Goal: Task Accomplishment & Management: Manage account settings

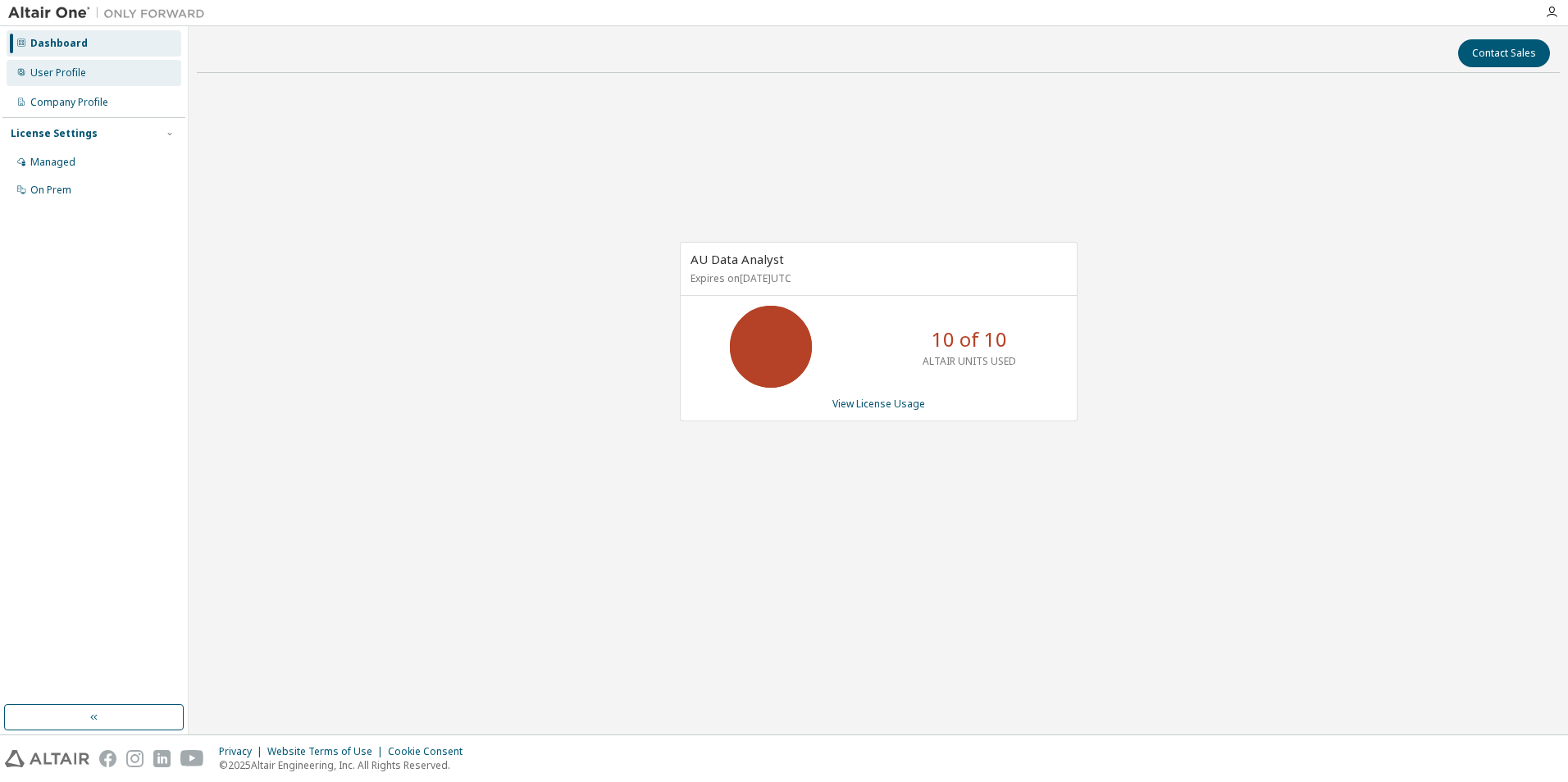
click at [56, 79] on div "User Profile" at bounding box center [93, 73] width 175 height 26
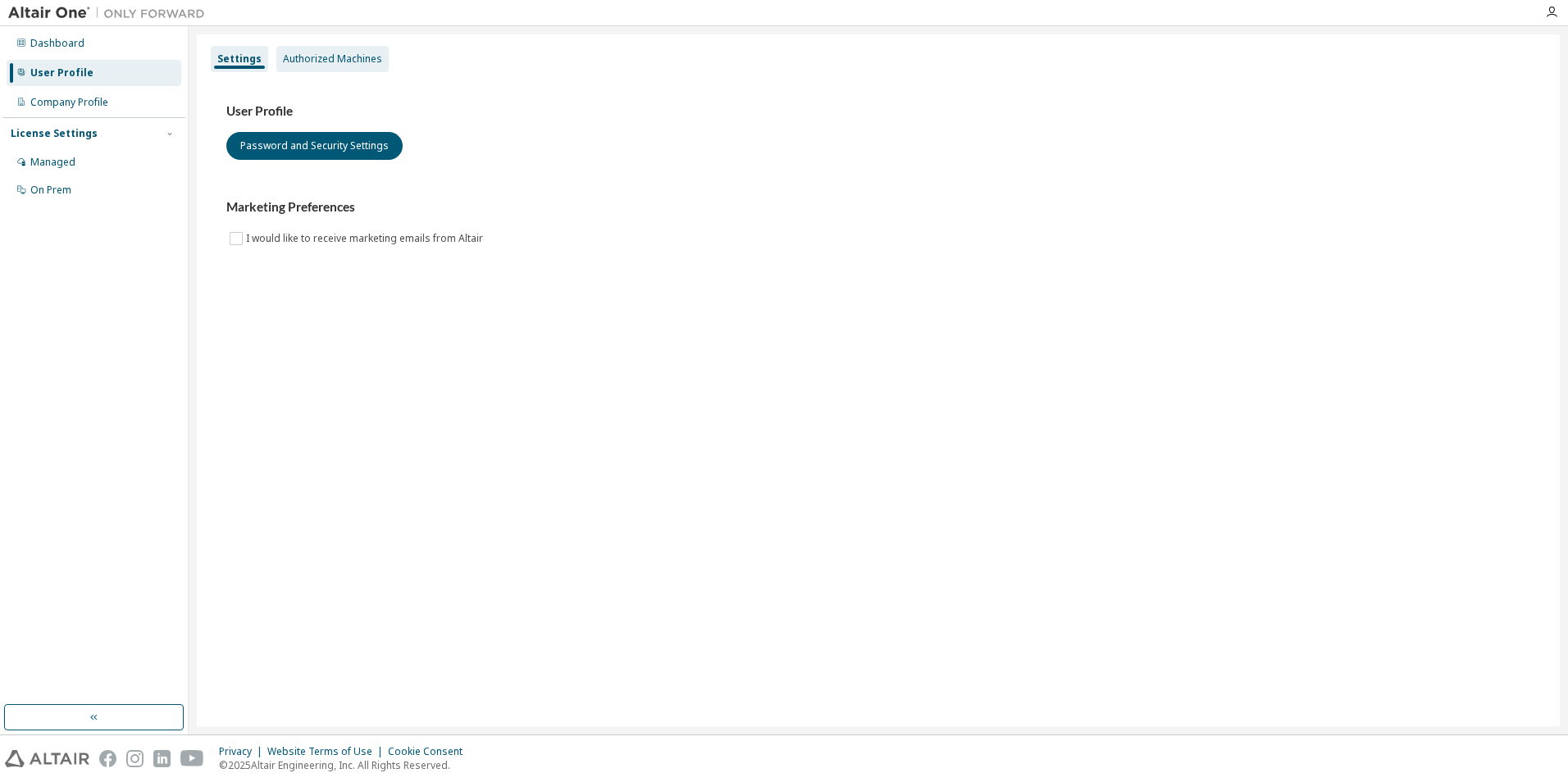
click at [313, 63] on div "Authorized Machines" at bounding box center [332, 59] width 99 height 13
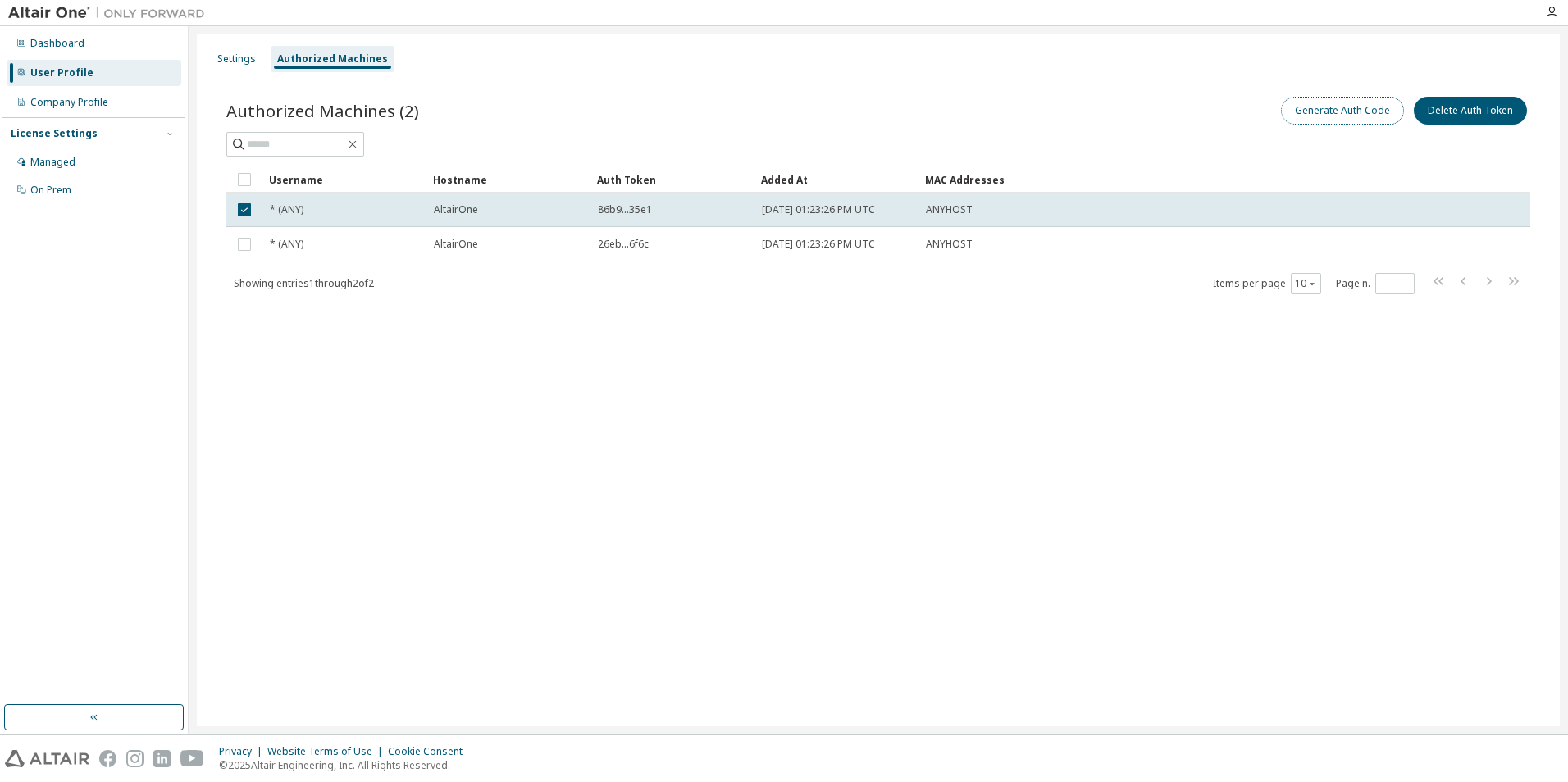
click at [1342, 111] on button "Generate Auth Code" at bounding box center [1342, 111] width 123 height 28
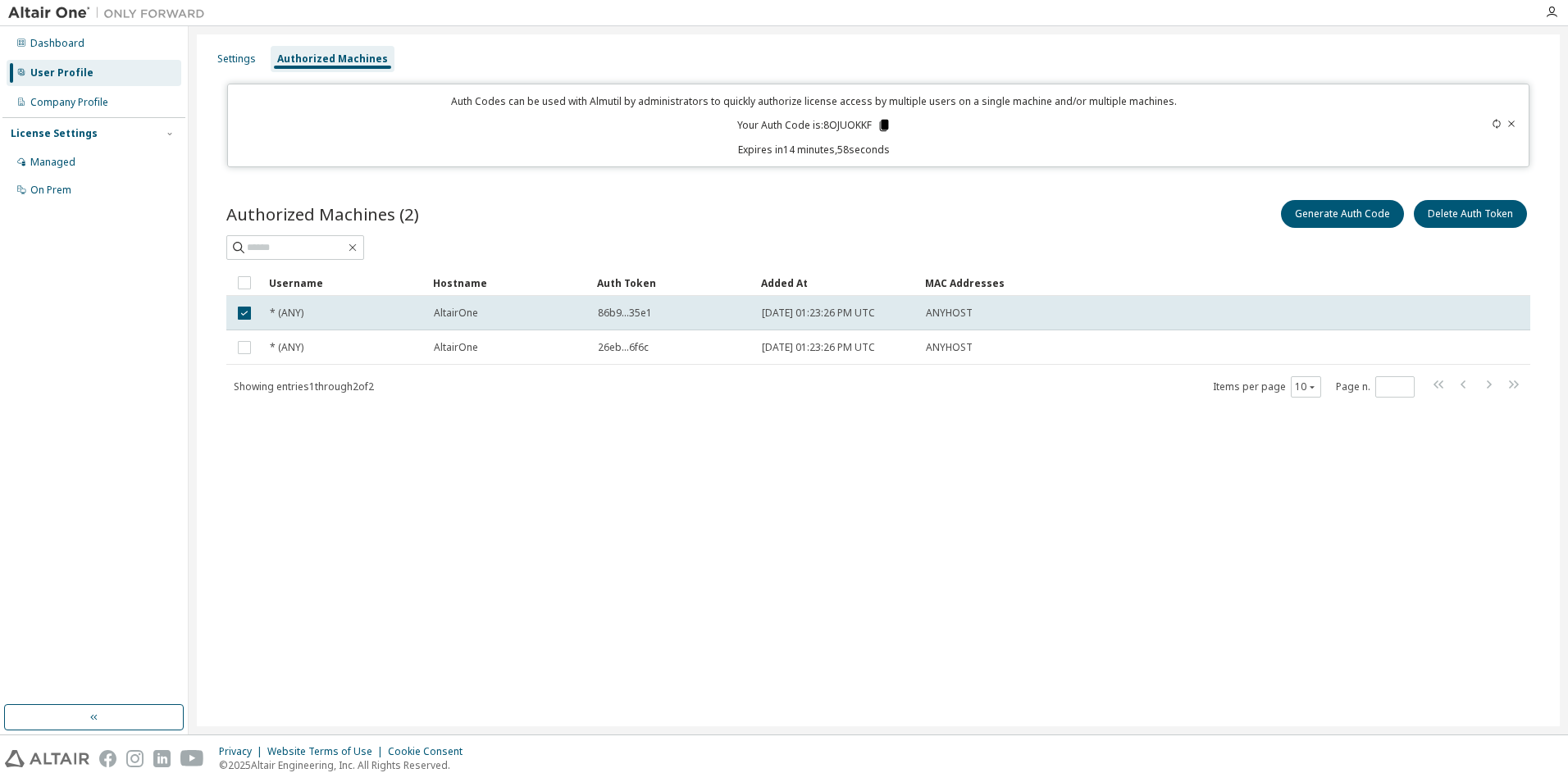
click at [885, 123] on icon at bounding box center [883, 125] width 9 height 11
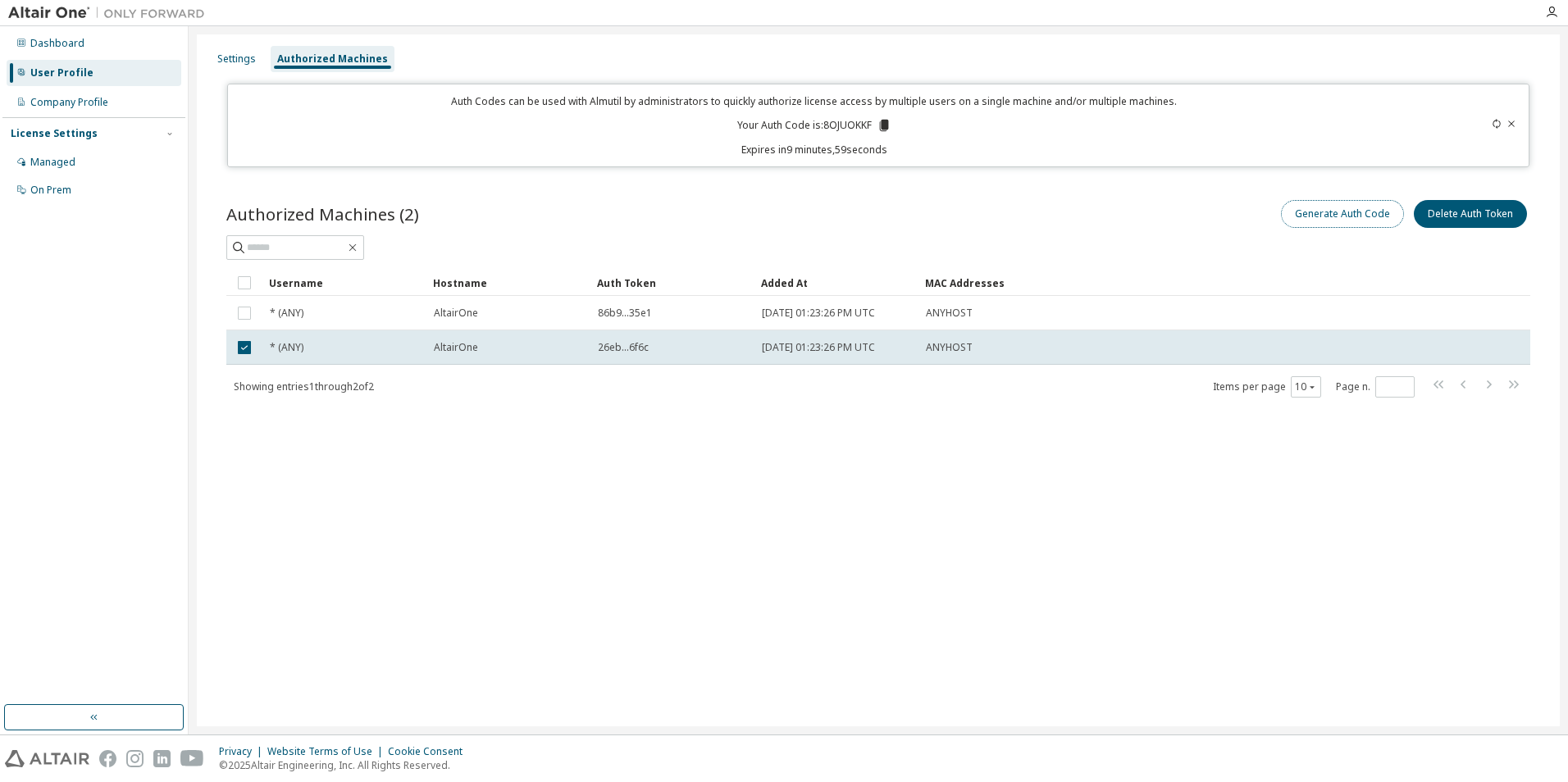
click at [1348, 219] on button "Generate Auth Code" at bounding box center [1342, 214] width 123 height 28
click at [882, 123] on icon at bounding box center [883, 125] width 9 height 11
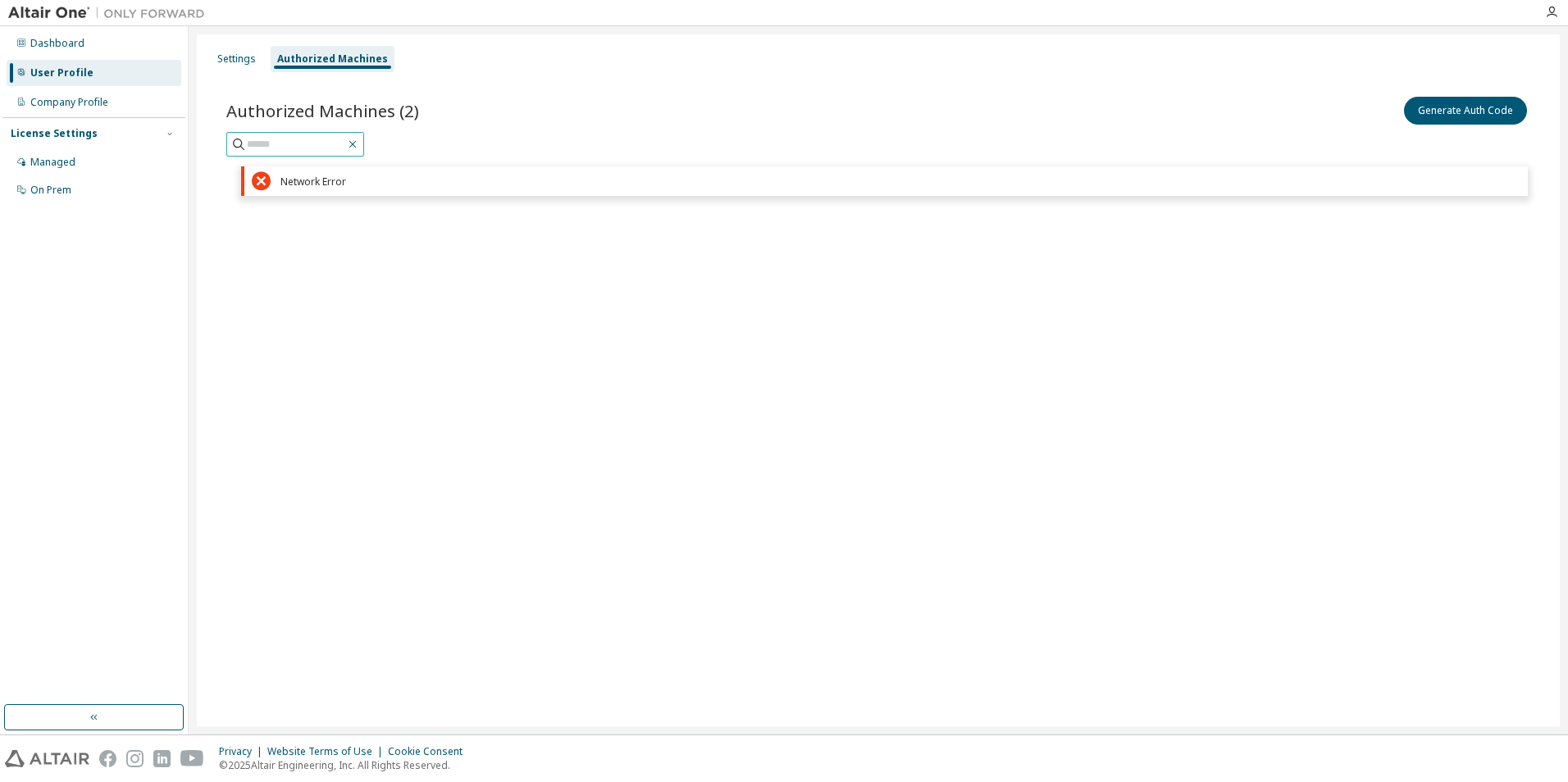
click at [359, 147] on icon "button" at bounding box center [353, 144] width 13 height 13
click at [373, 179] on div "Network Error" at bounding box center [900, 181] width 1240 height 12
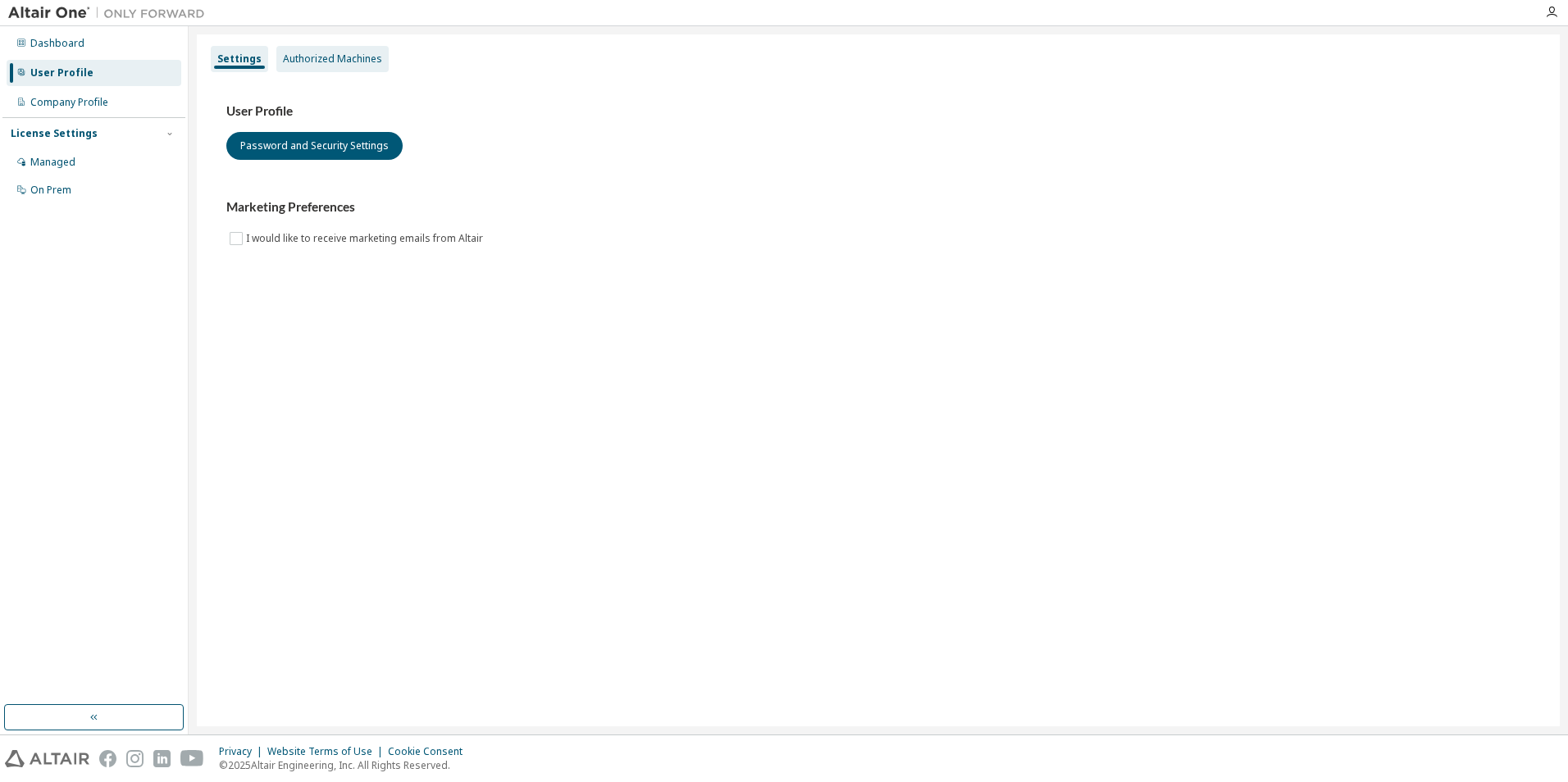
click at [353, 57] on div "Authorized Machines" at bounding box center [332, 59] width 99 height 13
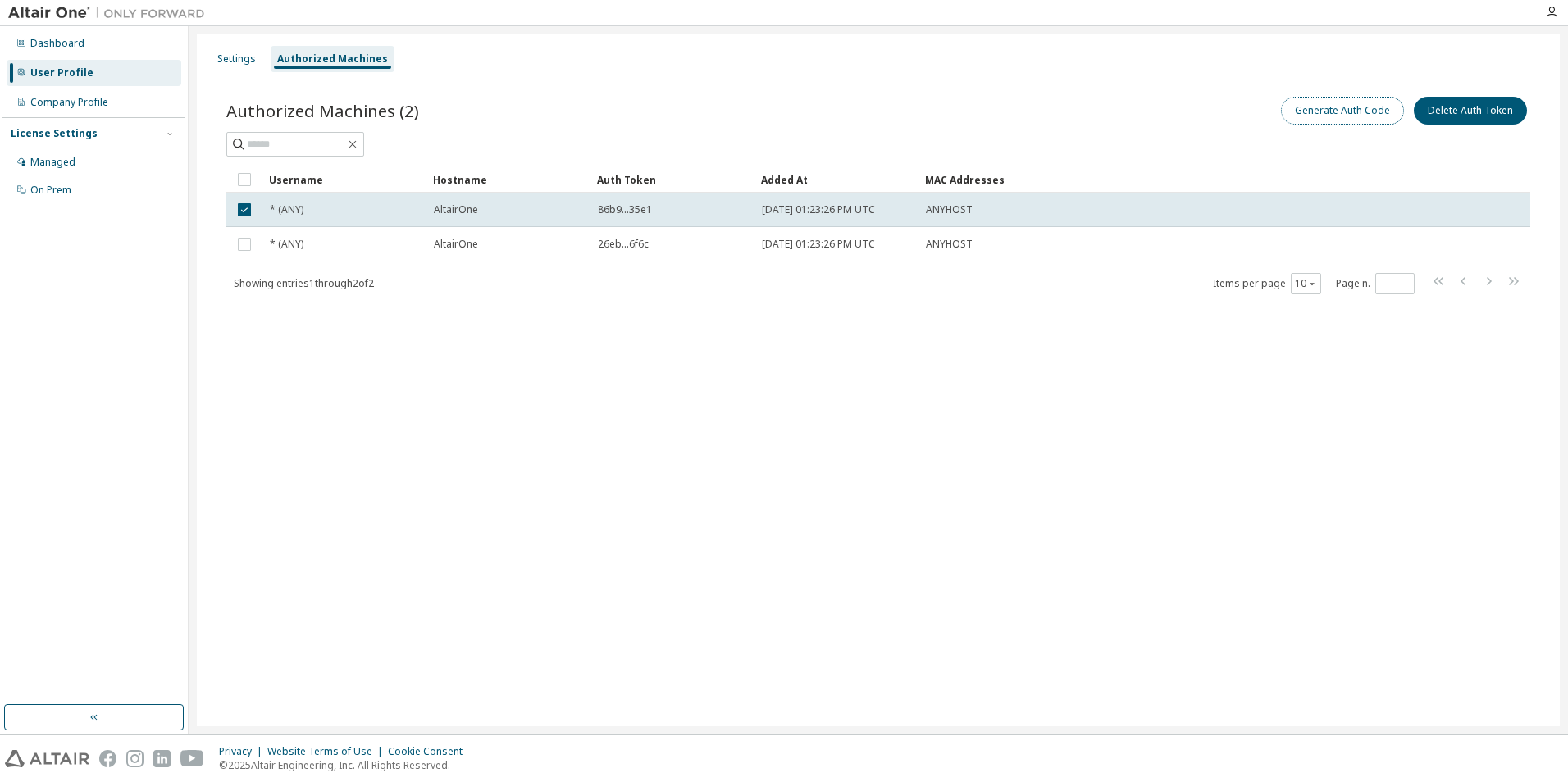
click at [1356, 111] on button "Generate Auth Code" at bounding box center [1342, 111] width 123 height 28
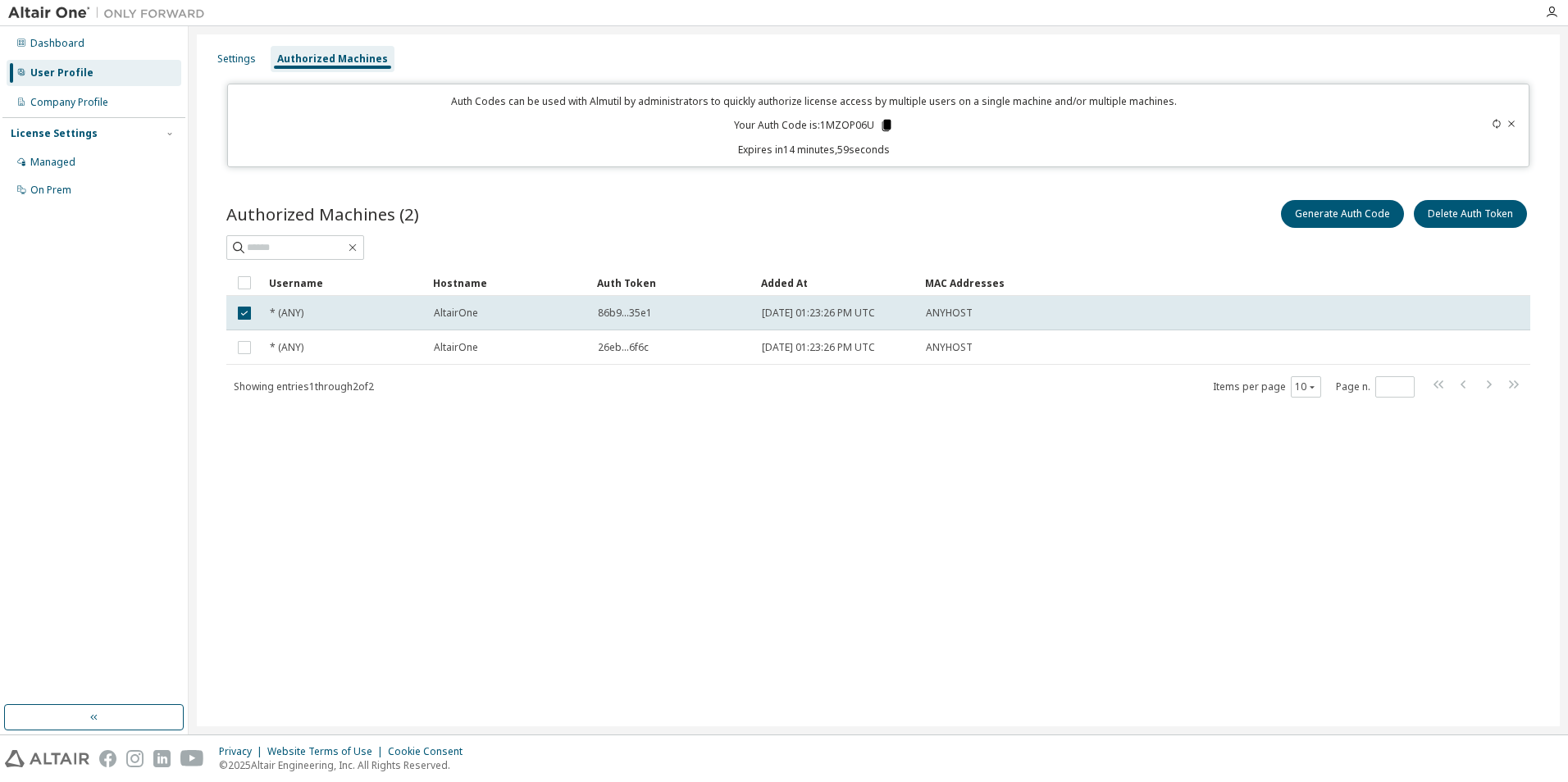
click at [886, 126] on icon at bounding box center [887, 125] width 9 height 11
